Goal: Contribute content: Contribute content

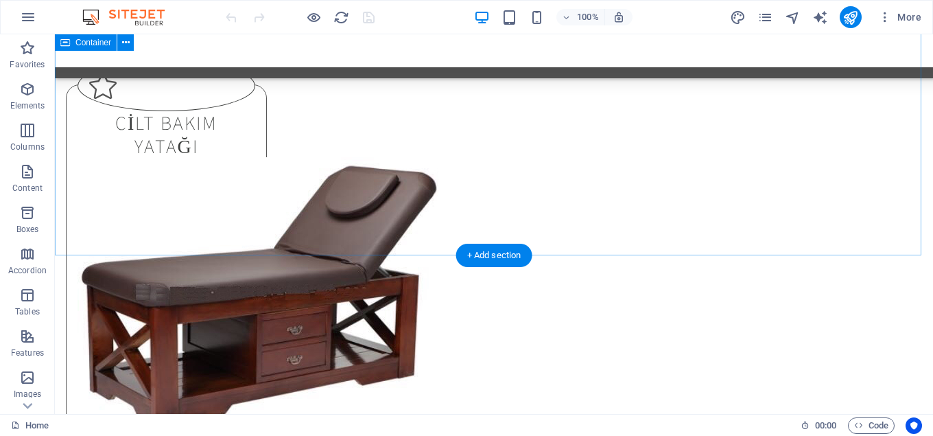
scroll to position [4205, 0]
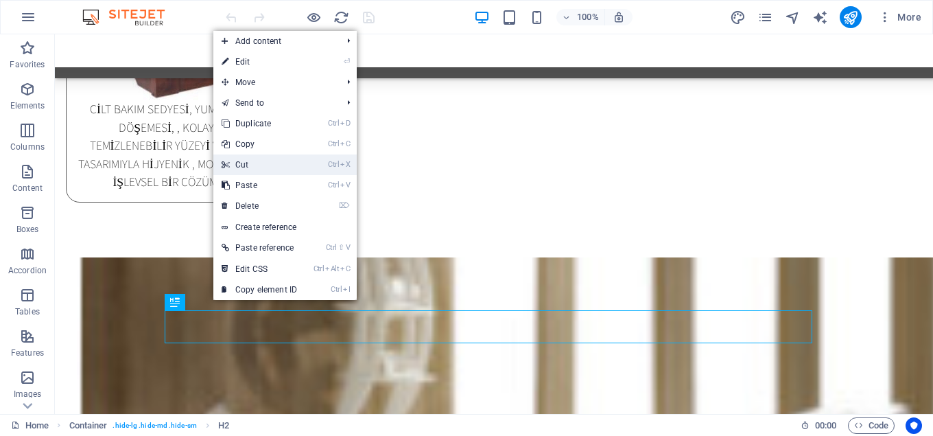
click at [268, 158] on link "Ctrl X Cut" at bounding box center [259, 164] width 92 height 21
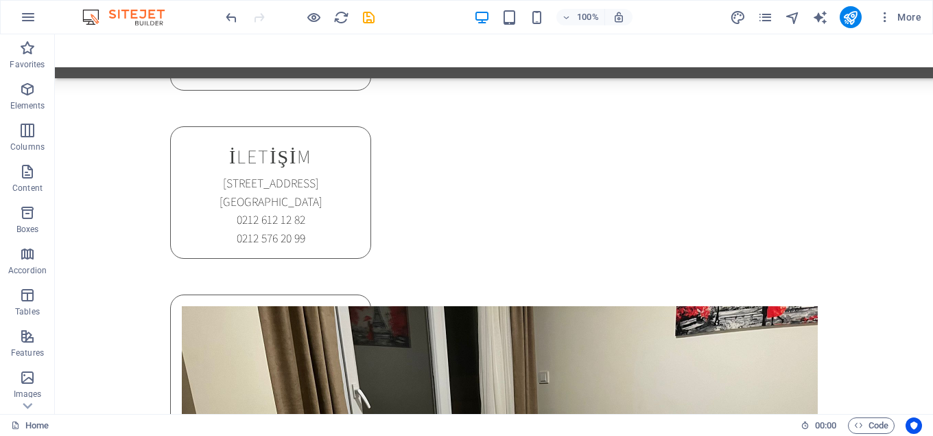
scroll to position [8826, 0]
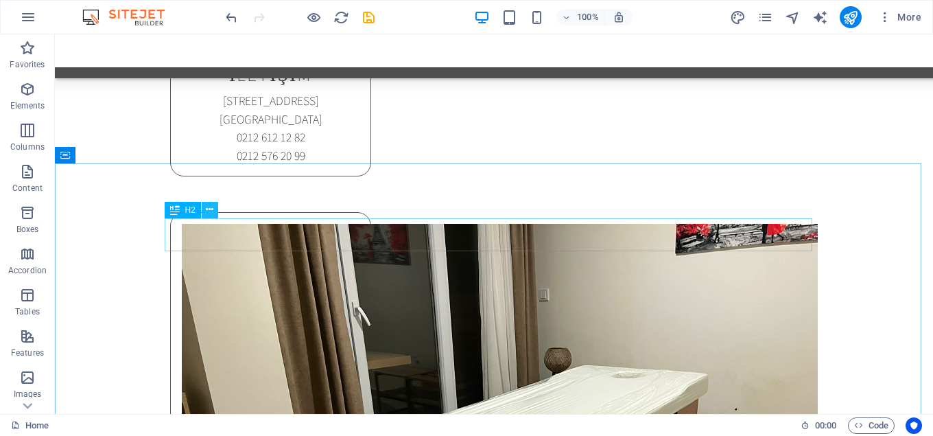
click at [207, 203] on icon at bounding box center [210, 209] width 8 height 14
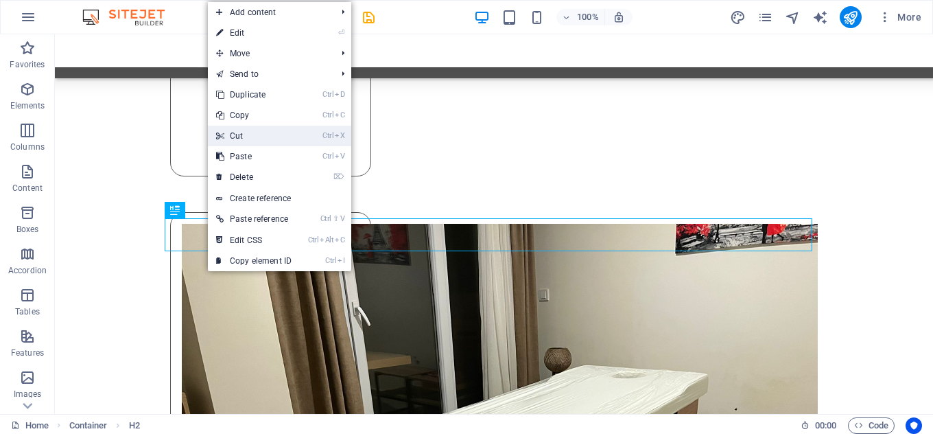
click at [248, 132] on link "Ctrl X Cut" at bounding box center [254, 136] width 92 height 21
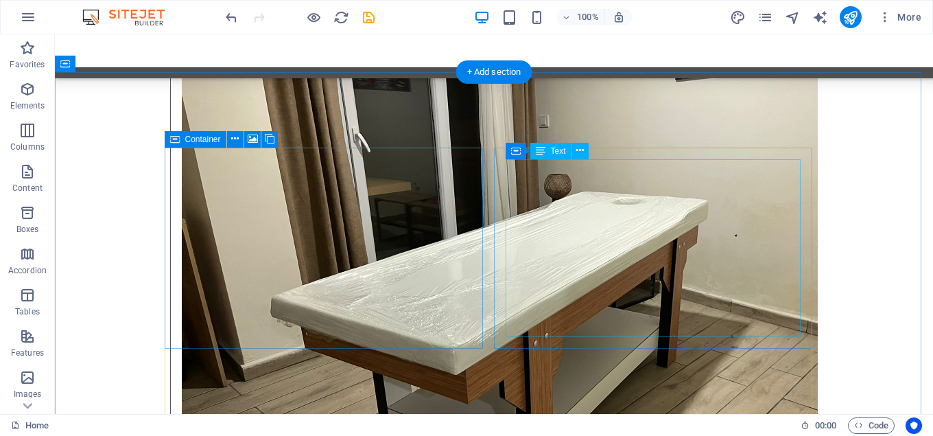
scroll to position [8917, 0]
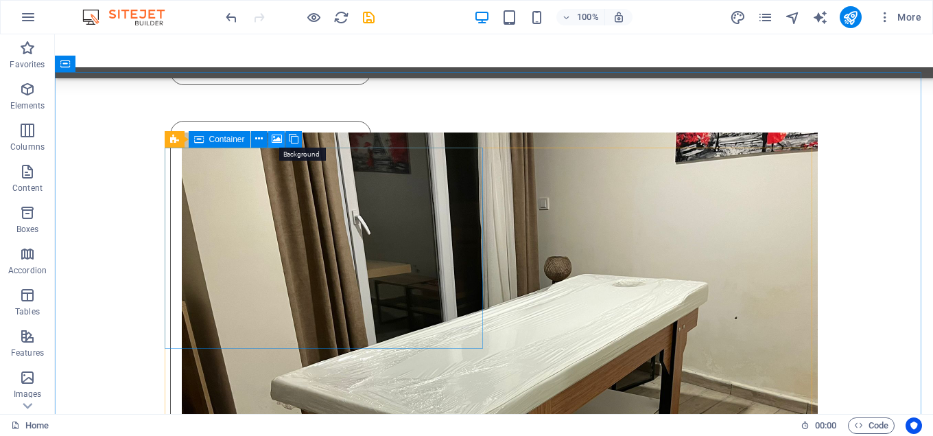
click at [276, 141] on icon at bounding box center [277, 139] width 10 height 14
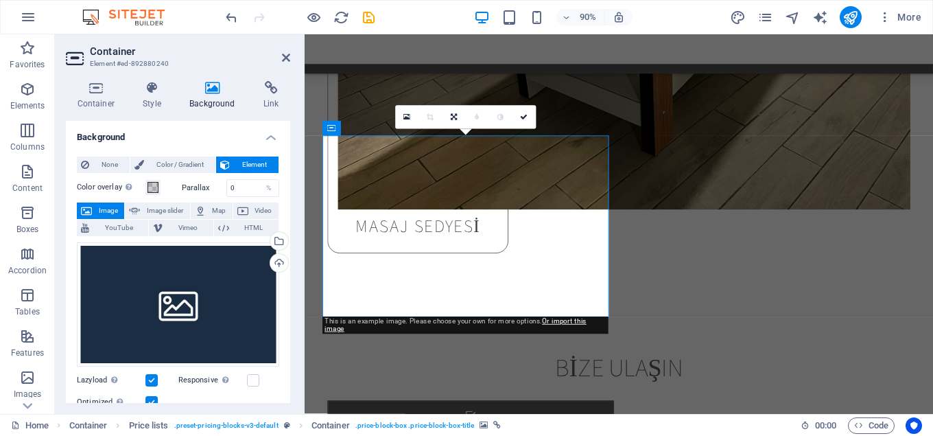
scroll to position [8991, 0]
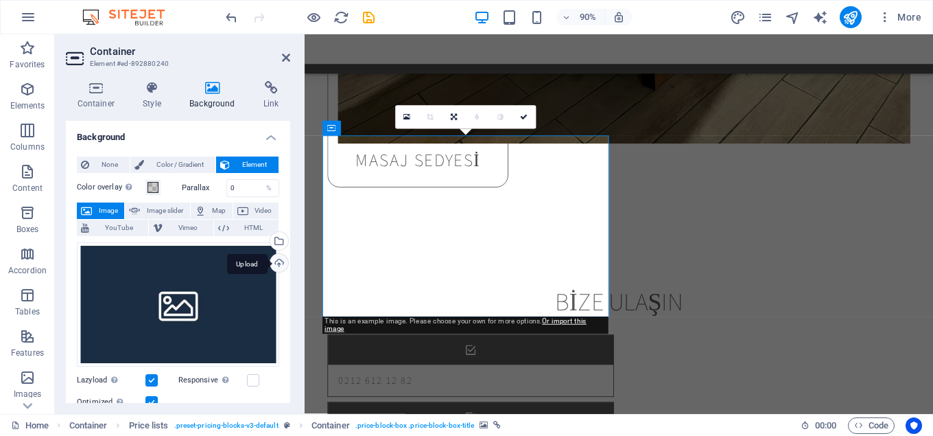
click at [276, 262] on div "Upload" at bounding box center [278, 264] width 21 height 21
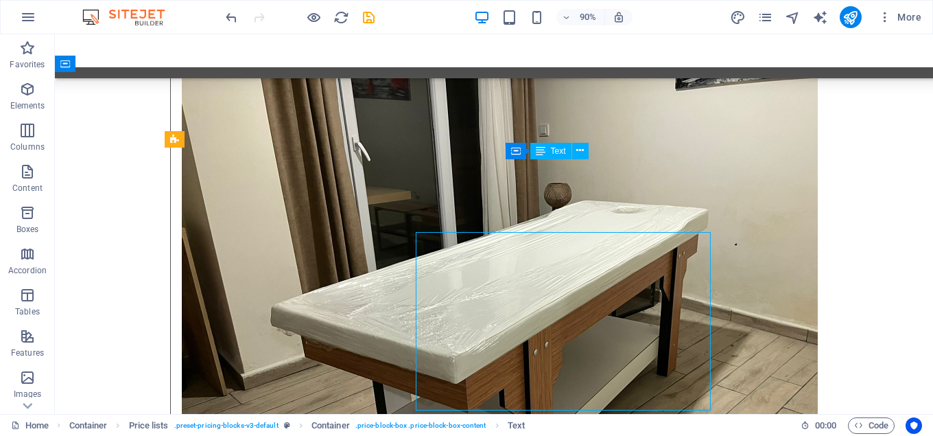
scroll to position [8917, 0]
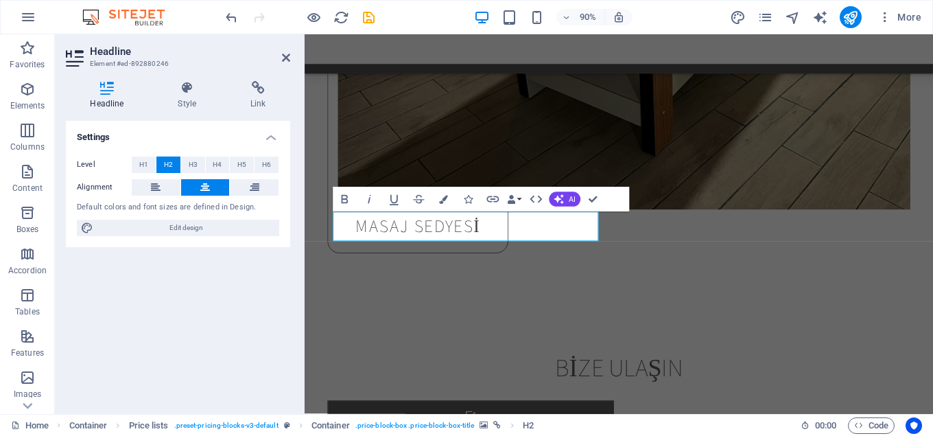
scroll to position [8991, 0]
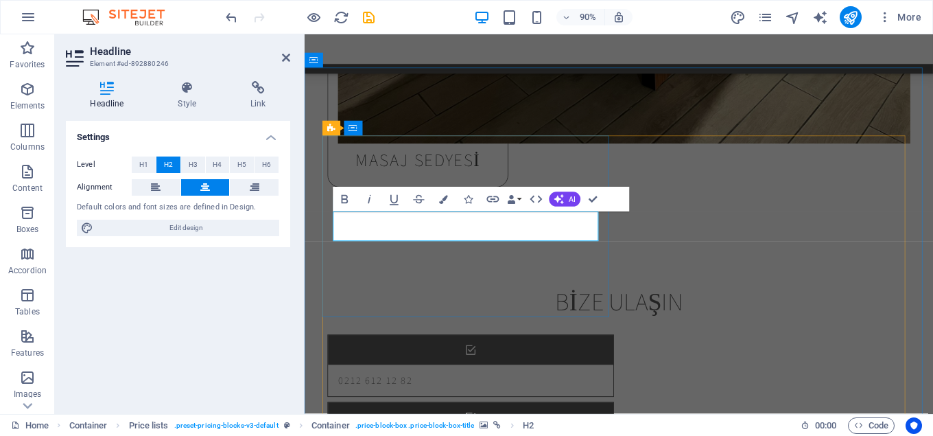
drag, startPoint x: 541, startPoint y: 244, endPoint x: 385, endPoint y: 255, distance: 156.2
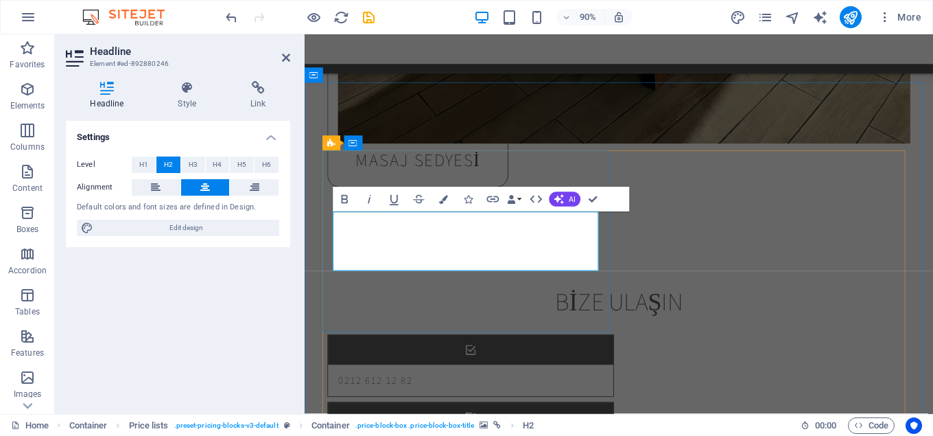
scroll to position [8974, 0]
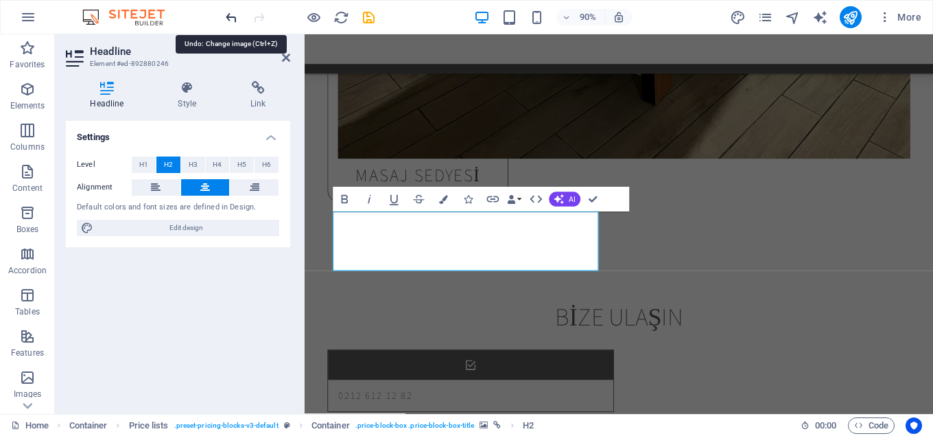
click at [231, 16] on icon "undo" at bounding box center [232, 18] width 16 height 16
click at [228, 17] on icon "undo" at bounding box center [232, 18] width 16 height 16
click at [233, 15] on icon "undo" at bounding box center [232, 18] width 16 height 16
click at [225, 18] on icon "undo" at bounding box center [232, 18] width 16 height 16
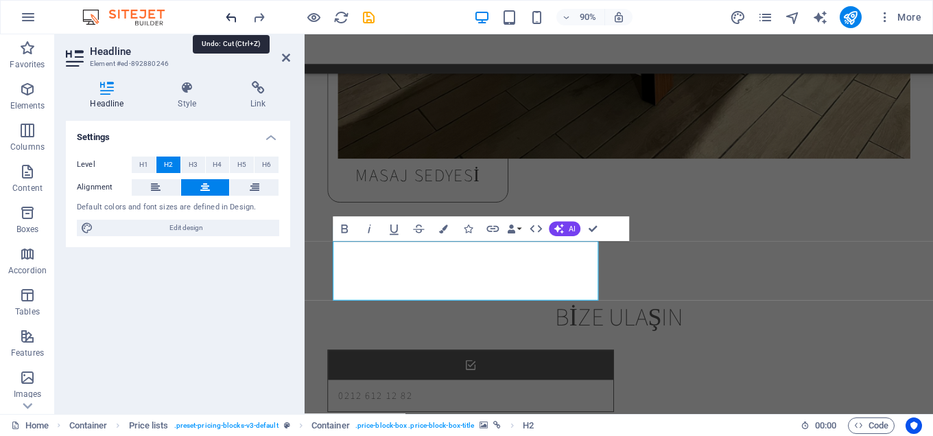
click at [225, 18] on icon "undo" at bounding box center [232, 18] width 16 height 16
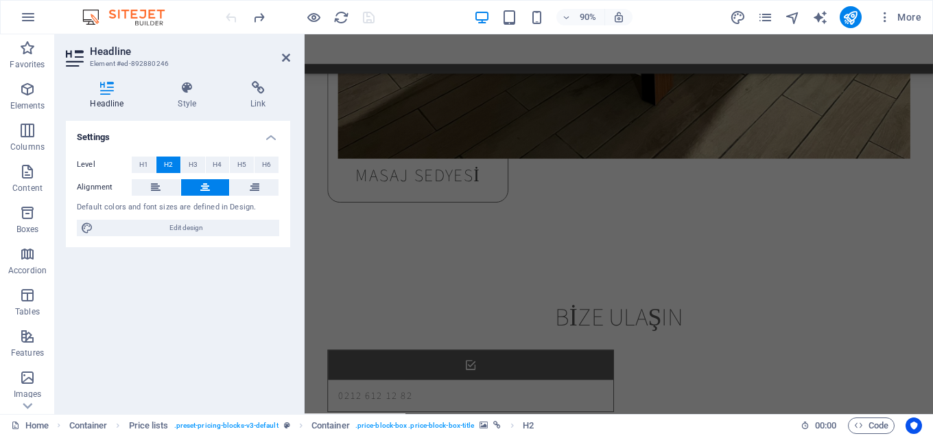
scroll to position [4360, 0]
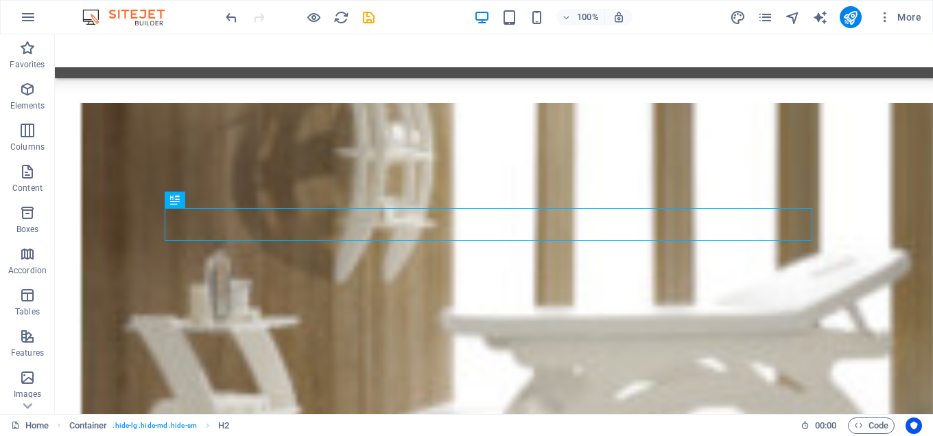
scroll to position [4307, 0]
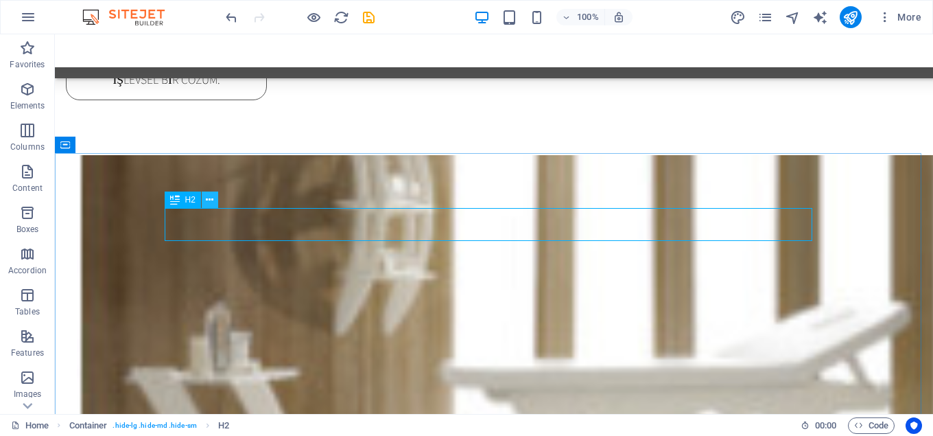
click at [211, 201] on icon at bounding box center [210, 200] width 8 height 14
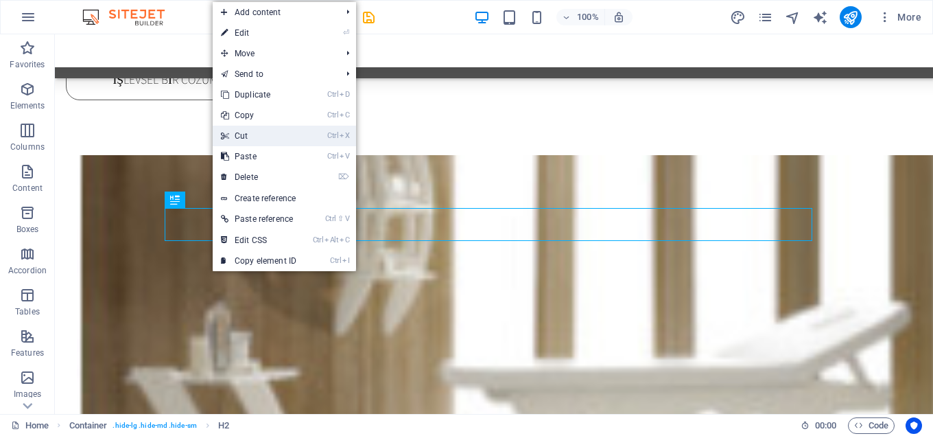
click at [257, 132] on link "Ctrl X Cut" at bounding box center [259, 136] width 92 height 21
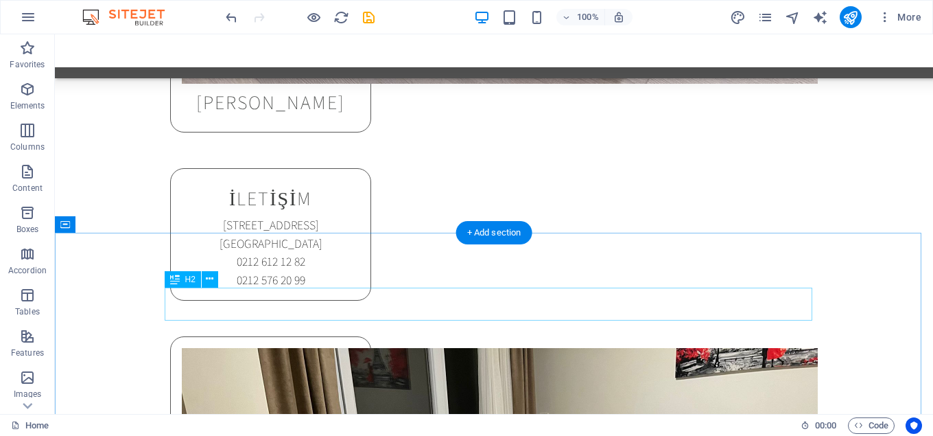
scroll to position [8757, 0]
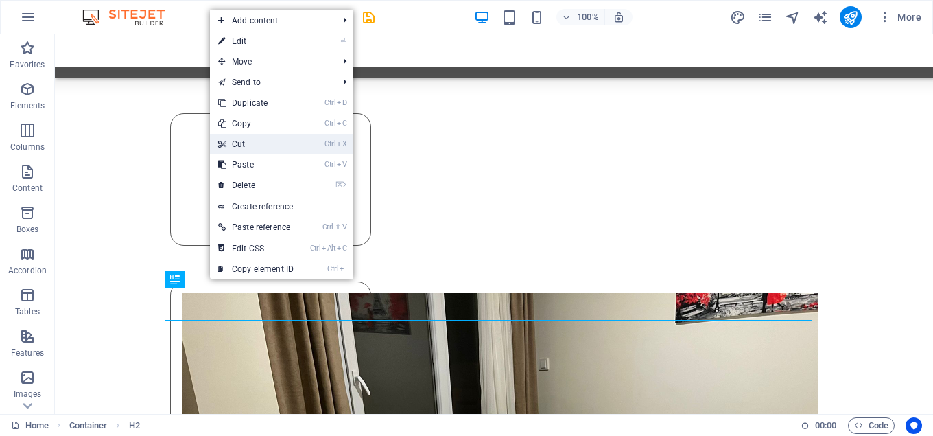
click at [251, 143] on link "Ctrl X Cut" at bounding box center [256, 144] width 92 height 21
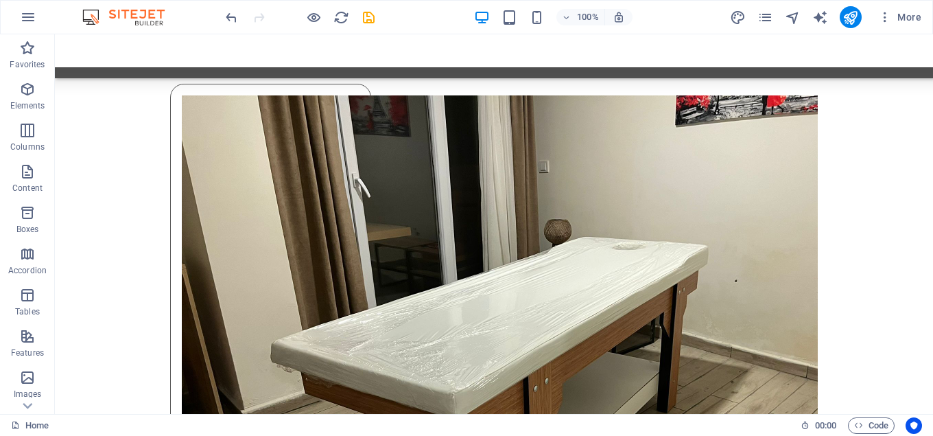
scroll to position [8927, 0]
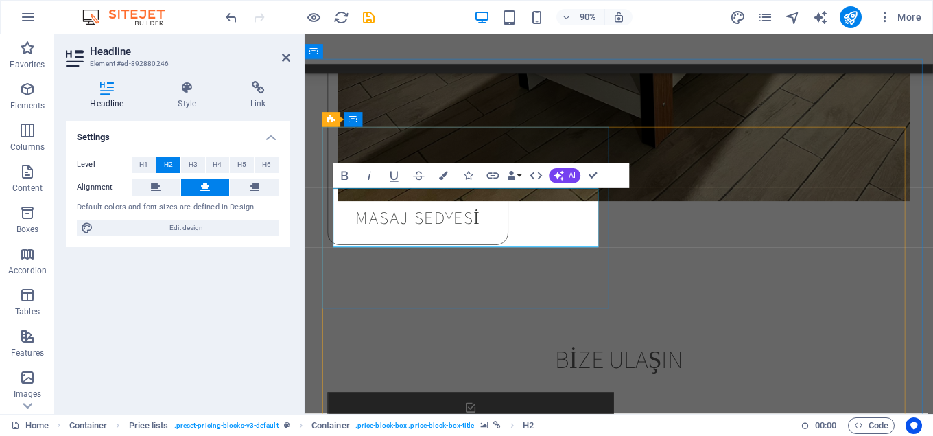
scroll to position [9001, 0]
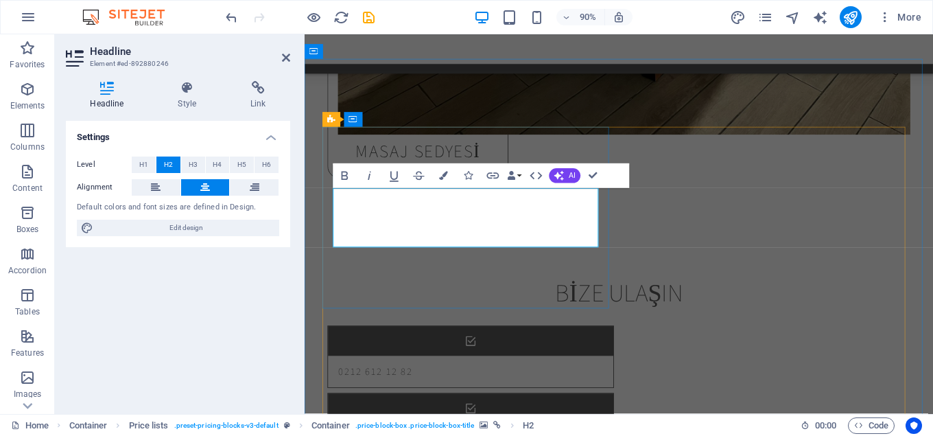
drag, startPoint x: 521, startPoint y: 252, endPoint x: 514, endPoint y: 251, distance: 6.9
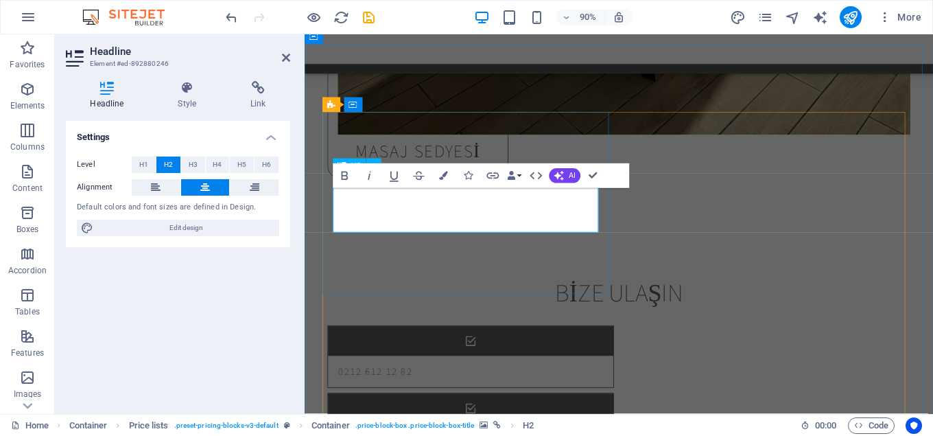
scroll to position [9017, 0]
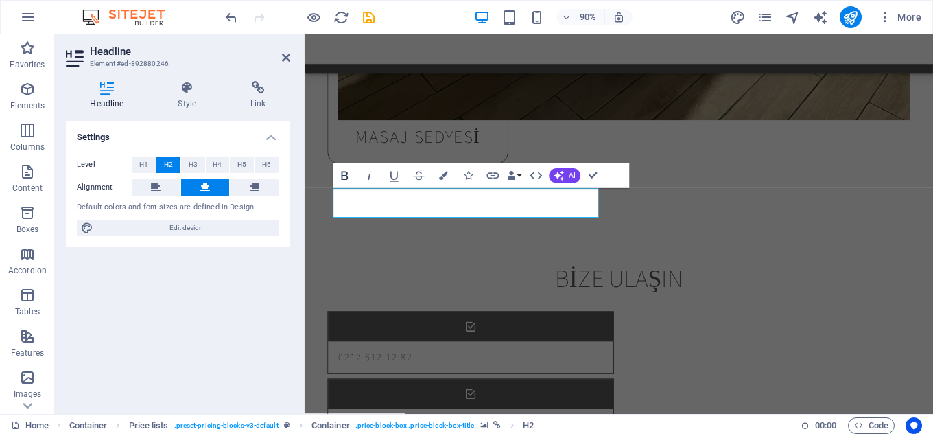
click at [344, 174] on icon "button" at bounding box center [344, 175] width 15 height 15
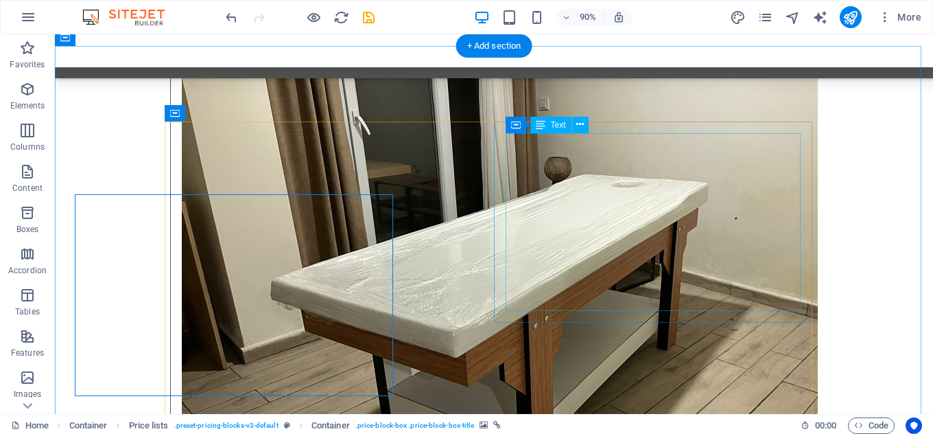
scroll to position [8944, 0]
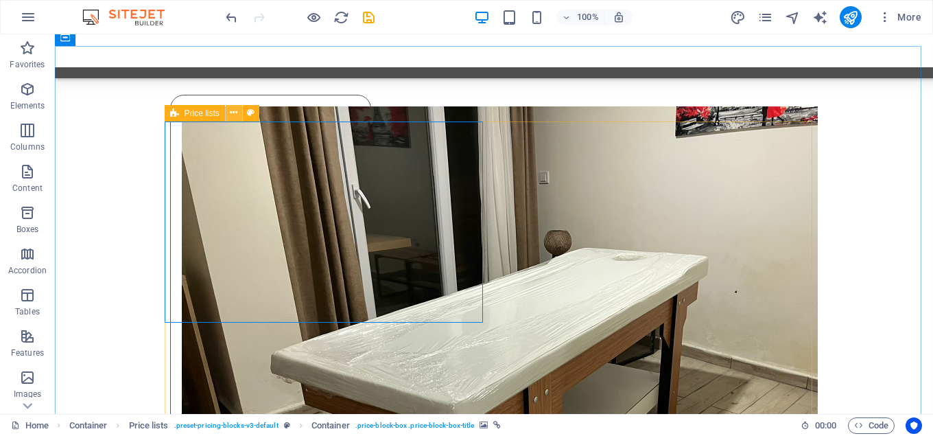
click at [237, 112] on icon at bounding box center [234, 113] width 8 height 14
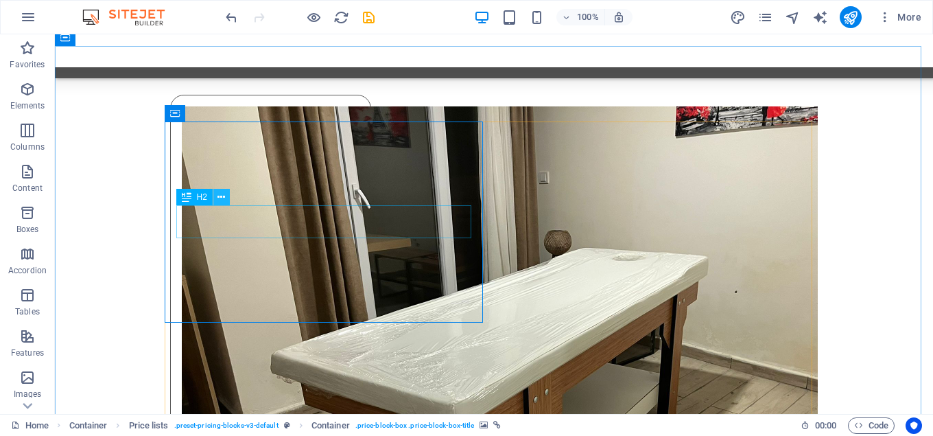
click at [220, 196] on icon at bounding box center [222, 197] width 8 height 14
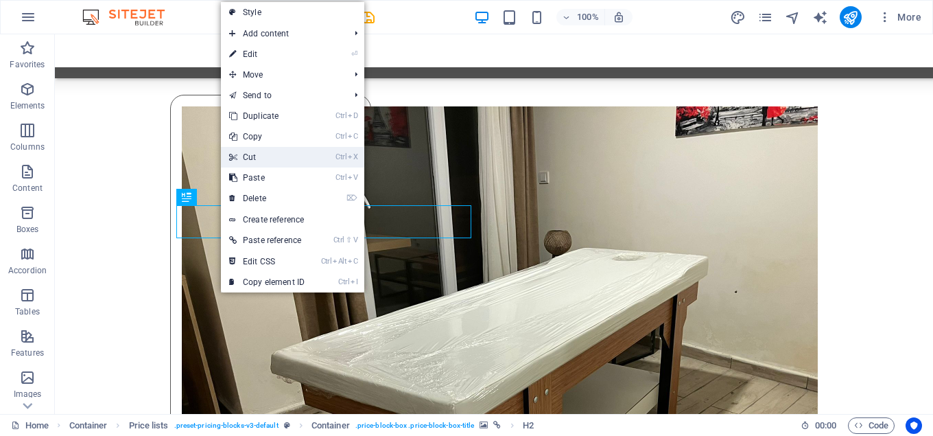
click at [247, 159] on link "Ctrl X Cut" at bounding box center [267, 157] width 92 height 21
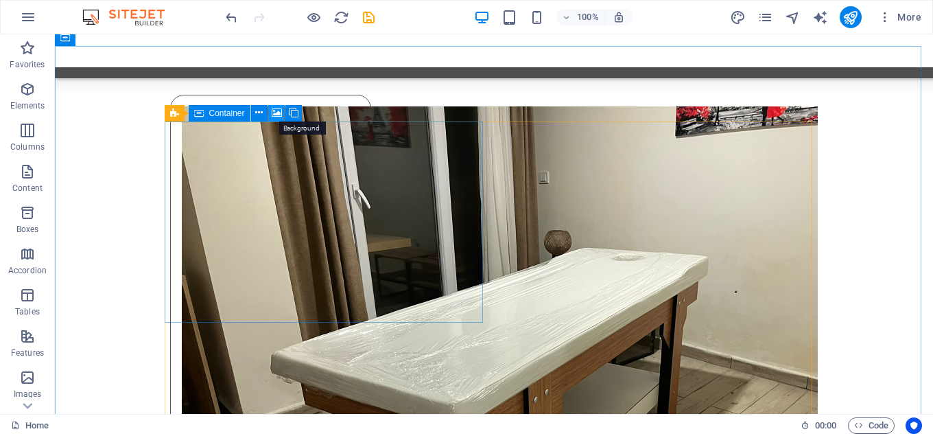
click at [275, 115] on icon at bounding box center [277, 113] width 10 height 14
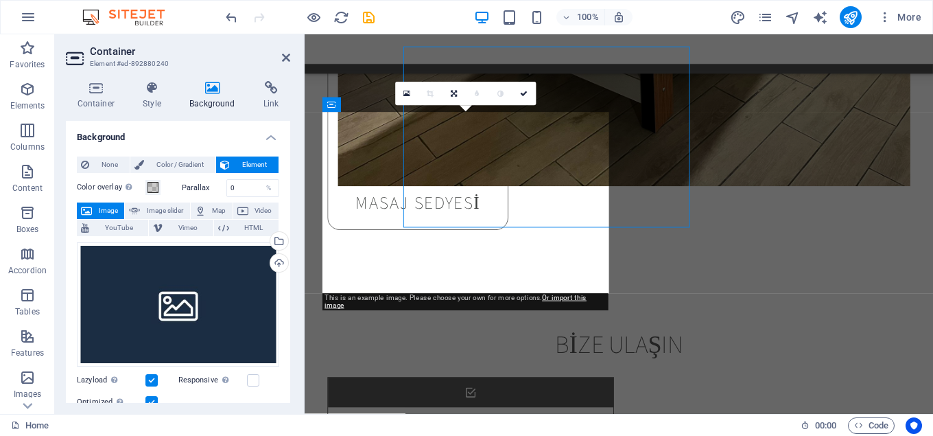
scroll to position [9017, 0]
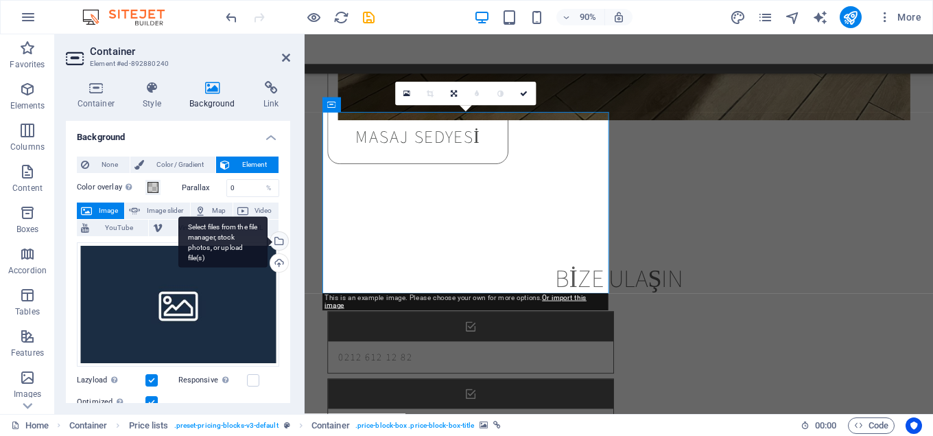
click at [276, 240] on div "Select files from the file manager, stock photos, or upload file(s)" at bounding box center [278, 242] width 21 height 21
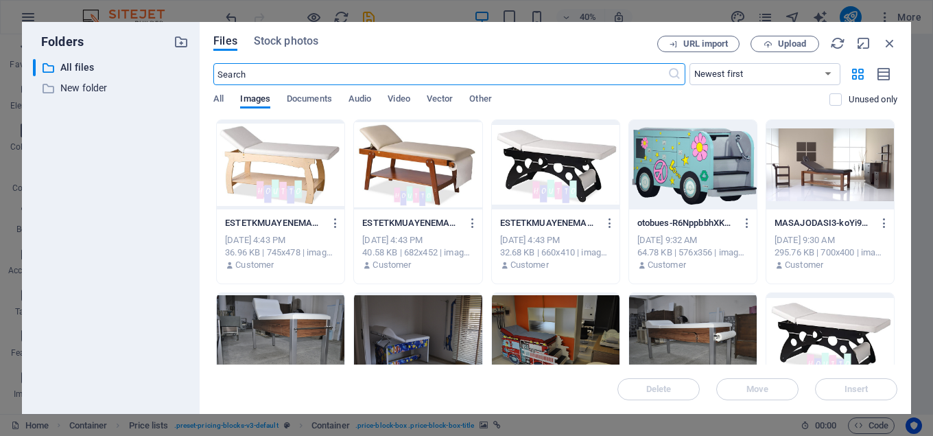
scroll to position [9941, 0]
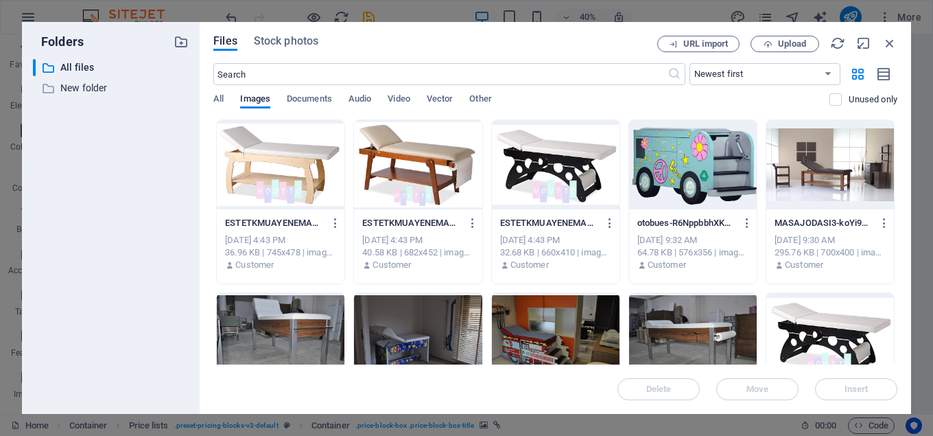
click at [274, 167] on div at bounding box center [281, 164] width 128 height 89
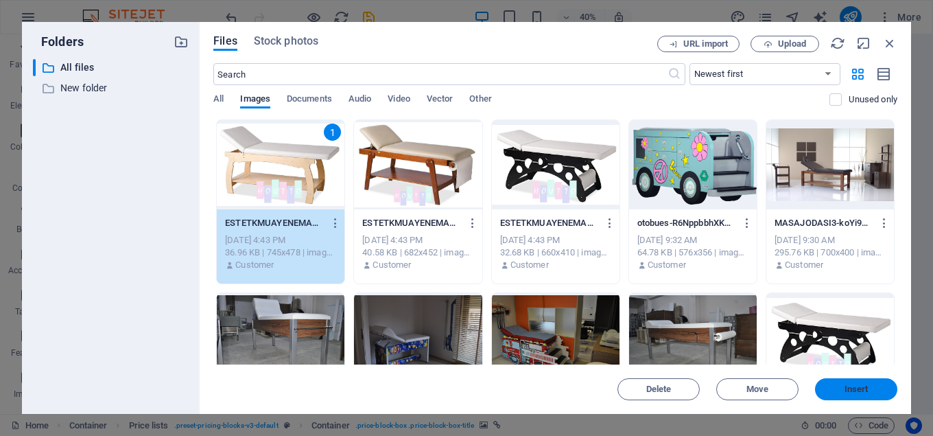
click at [872, 388] on span "Insert" at bounding box center [856, 389] width 71 height 8
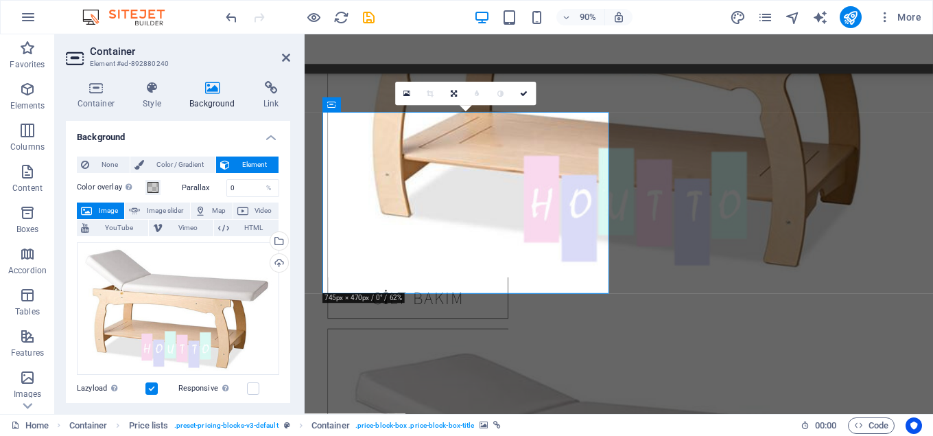
scroll to position [9017, 0]
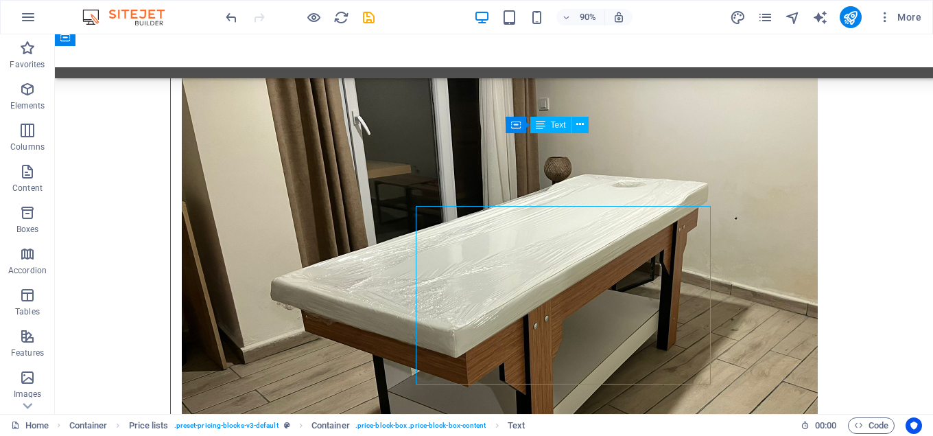
scroll to position [8944, 0]
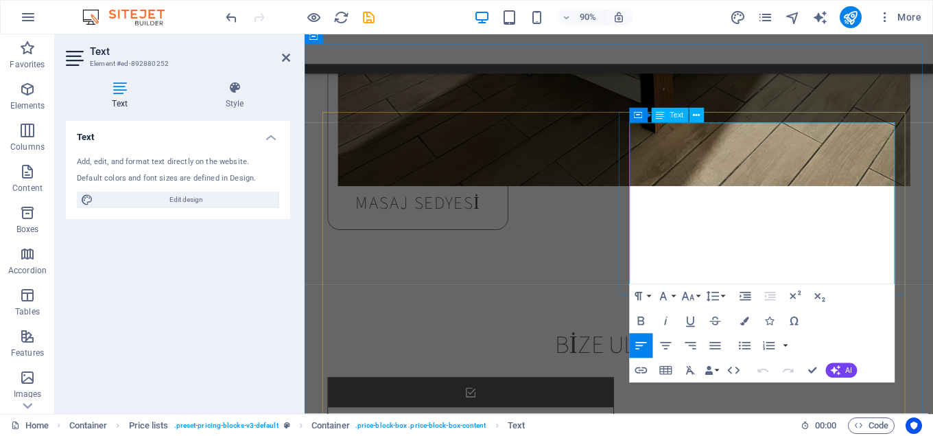
scroll to position [9017, 0]
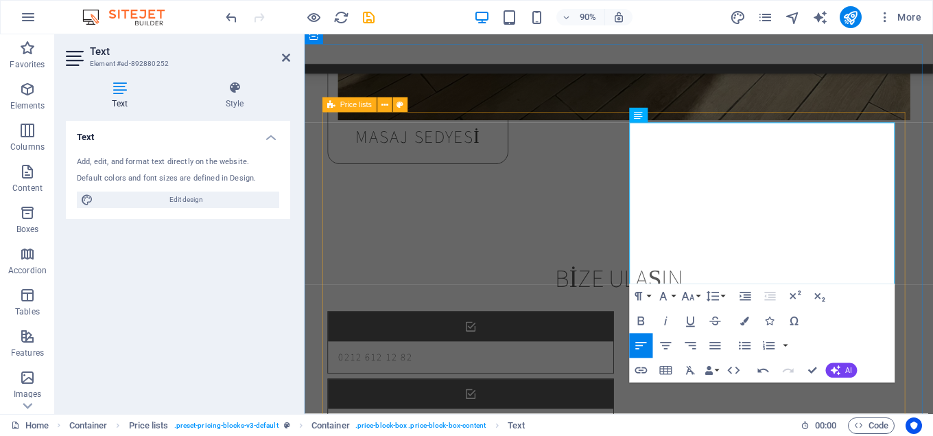
drag, startPoint x: 887, startPoint y: 294, endPoint x: 692, endPoint y: 301, distance: 195.7
drag, startPoint x: 862, startPoint y: 298, endPoint x: 661, endPoint y: 292, distance: 201.2
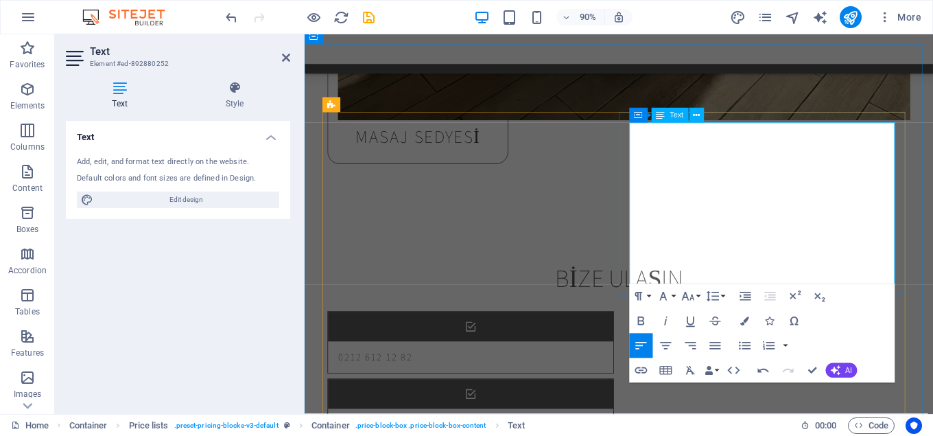
drag, startPoint x: 925, startPoint y: 297, endPoint x: 896, endPoint y: 293, distance: 29.8
drag, startPoint x: 861, startPoint y: 299, endPoint x: 669, endPoint y: 301, distance: 192.2
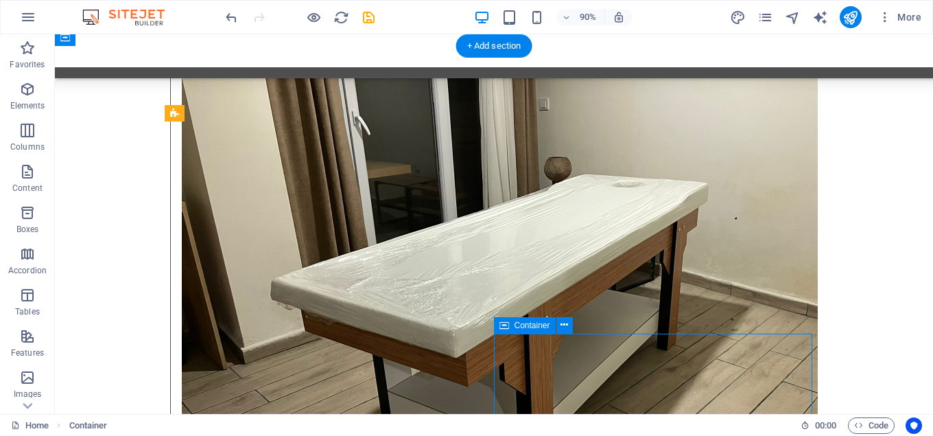
scroll to position [8944, 0]
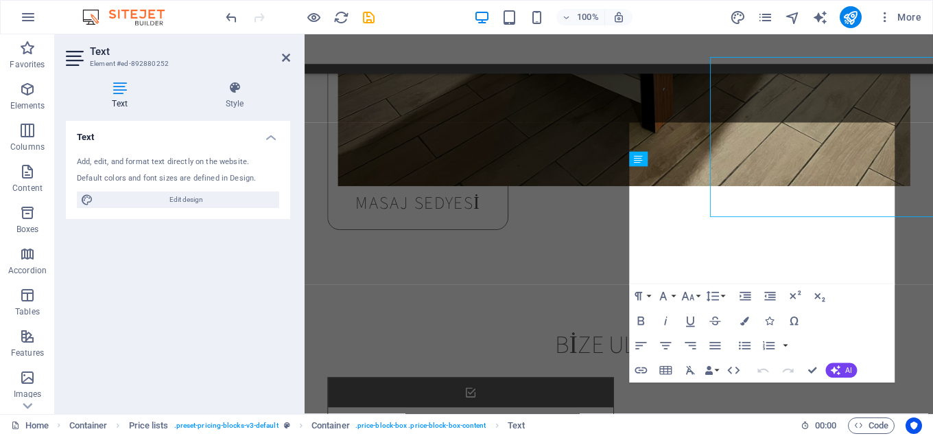
scroll to position [9017, 0]
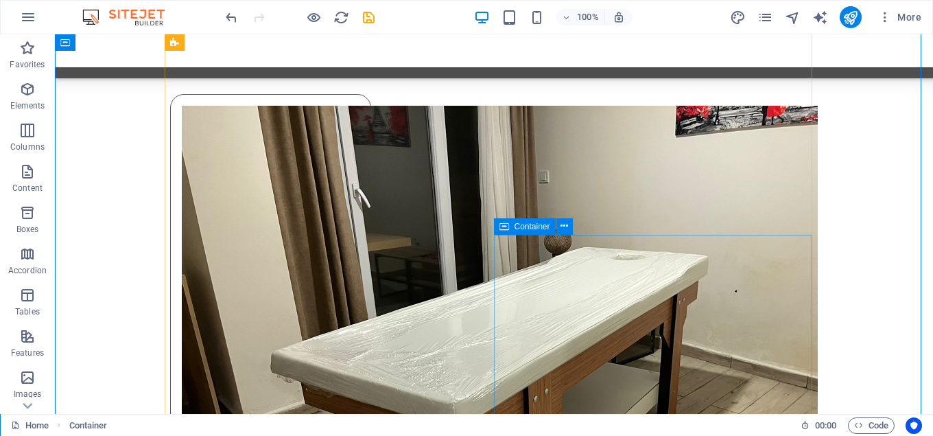
scroll to position [9042, 0]
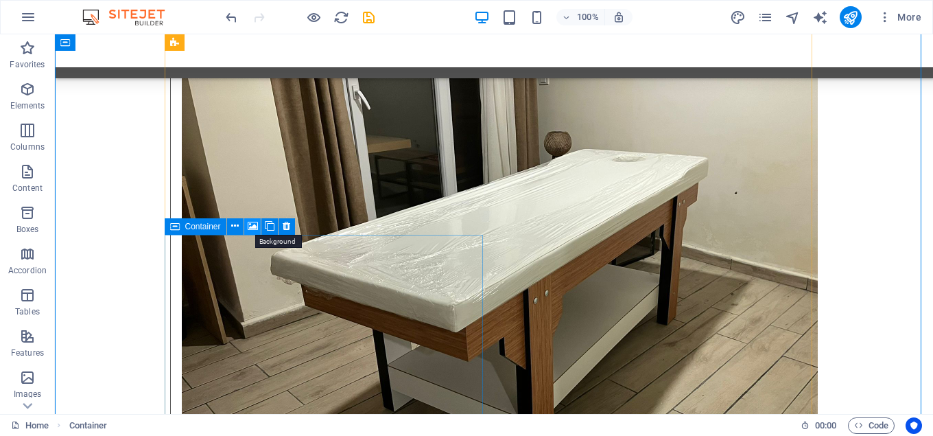
click at [253, 225] on icon at bounding box center [253, 226] width 10 height 14
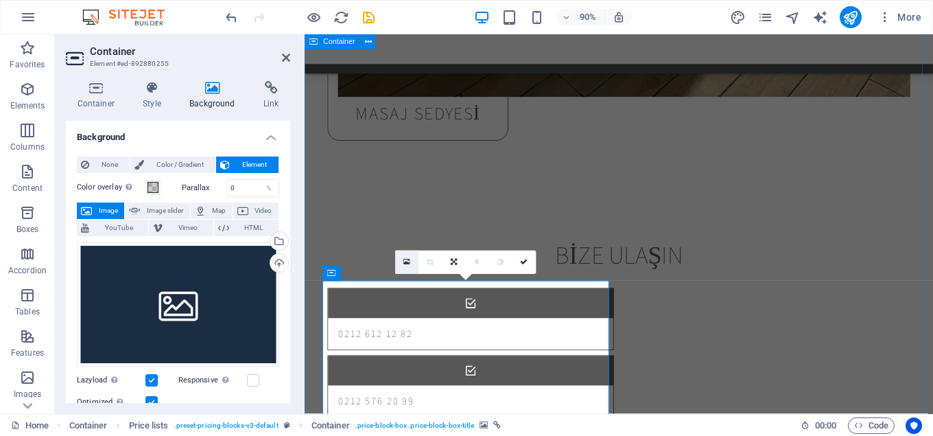
click at [408, 258] on icon at bounding box center [407, 261] width 7 height 9
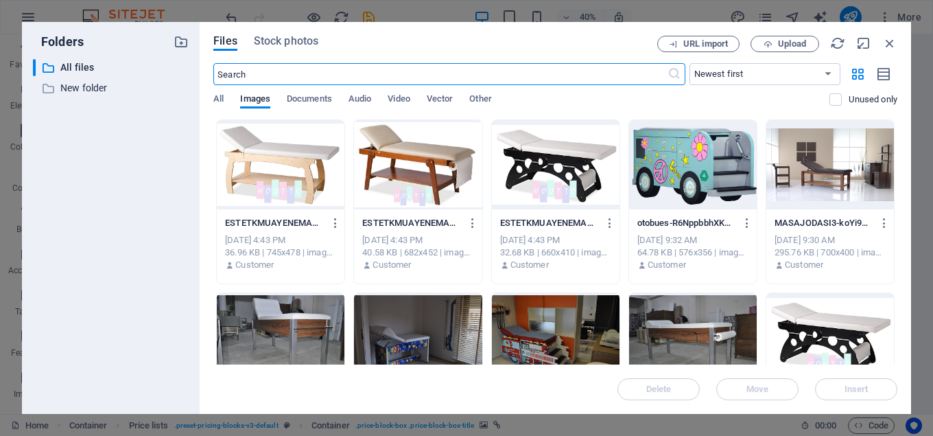
scroll to position [9966, 0]
click at [437, 160] on div at bounding box center [418, 164] width 128 height 89
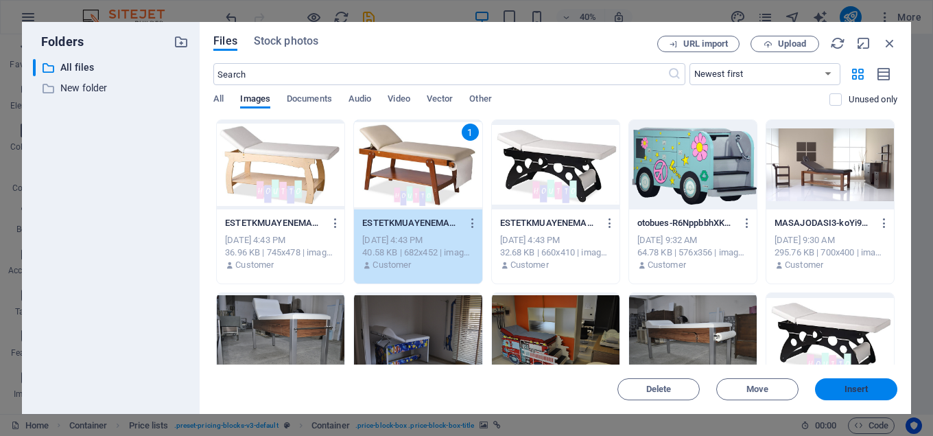
drag, startPoint x: 863, startPoint y: 382, endPoint x: 620, endPoint y: 382, distance: 243.6
click at [863, 382] on button "Insert" at bounding box center [856, 389] width 82 height 22
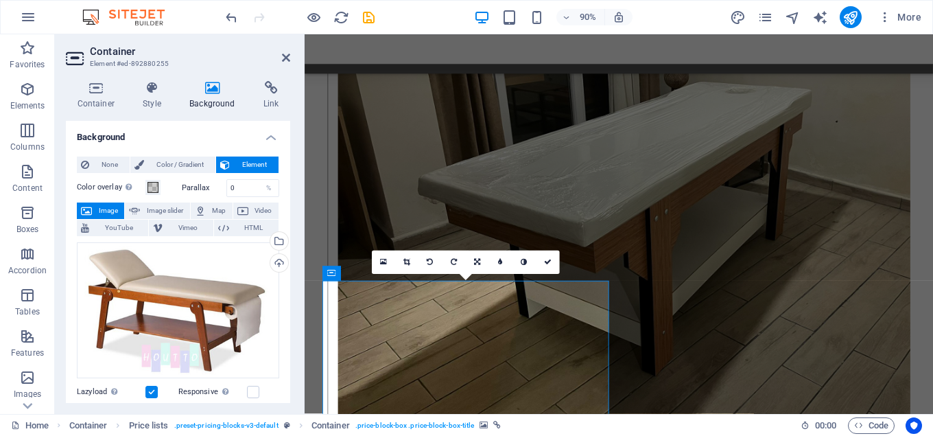
scroll to position [9042, 0]
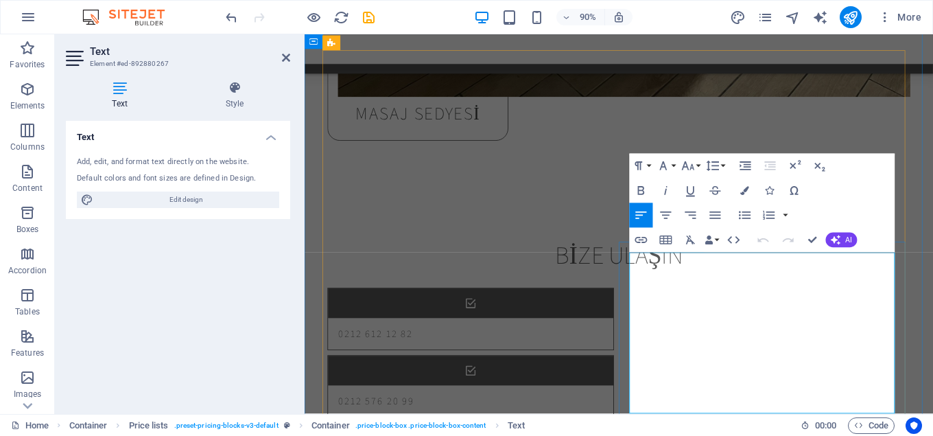
scroll to position [9086, 0]
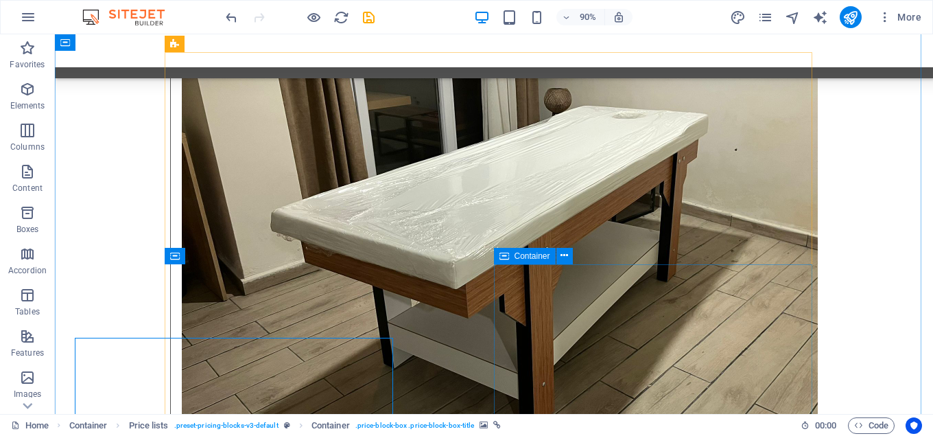
scroll to position [9013, 0]
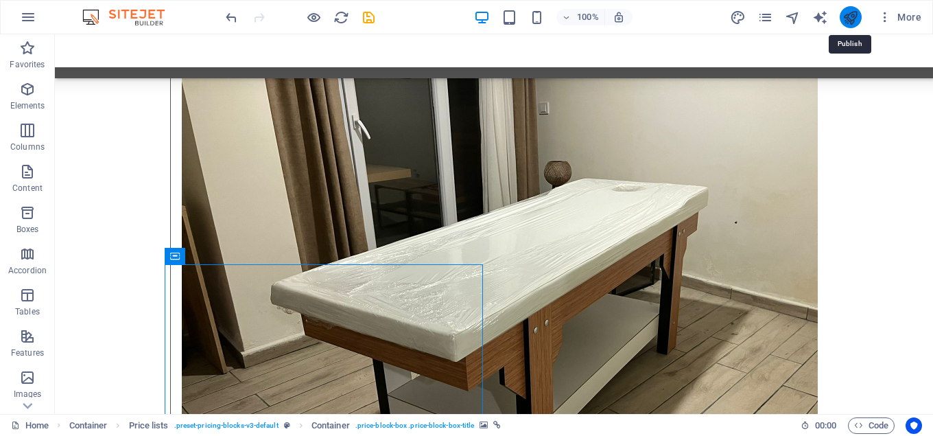
click at [850, 18] on icon "publish" at bounding box center [851, 18] width 16 height 16
checkbox input "false"
